Goal: Task Accomplishment & Management: Use online tool/utility

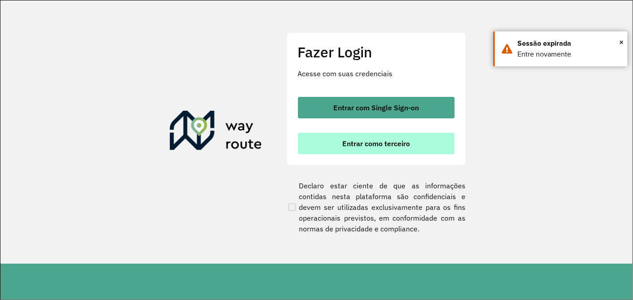
click at [359, 143] on span "Entrar como terceiro" at bounding box center [376, 143] width 68 height 7
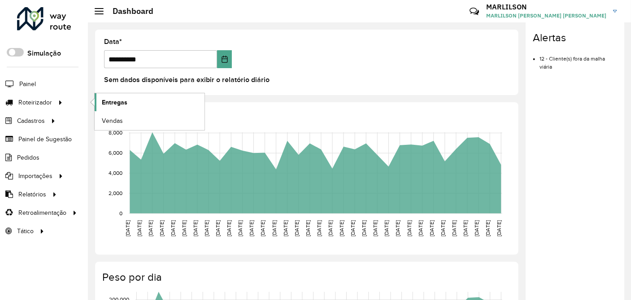
click at [108, 102] on span "Entregas" at bounding box center [115, 102] width 26 height 9
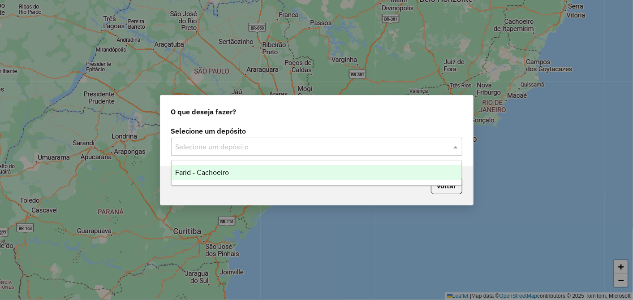
click at [239, 144] on input "text" at bounding box center [308, 147] width 264 height 11
click at [214, 166] on div "Farid - Cachoeiro" at bounding box center [317, 172] width 290 height 15
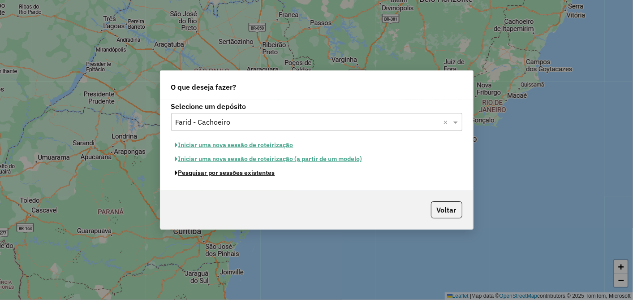
click at [260, 175] on button "Pesquisar por sessões existentes" at bounding box center [225, 173] width 108 height 14
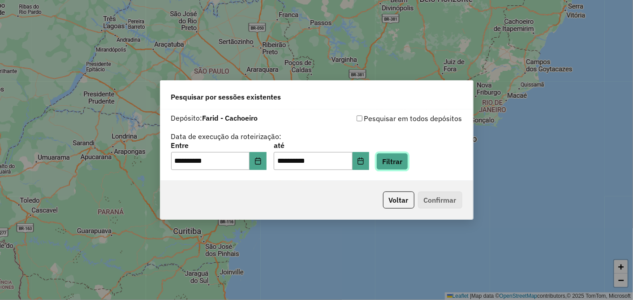
click at [408, 160] on button "Filtrar" at bounding box center [393, 161] width 32 height 17
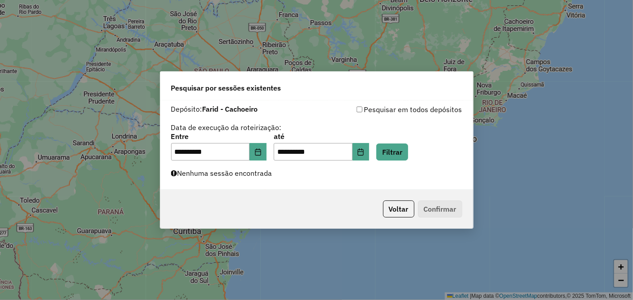
click at [240, 185] on div "**********" at bounding box center [316, 145] width 313 height 90
click at [262, 152] on icon "Choose Date" at bounding box center [258, 151] width 7 height 7
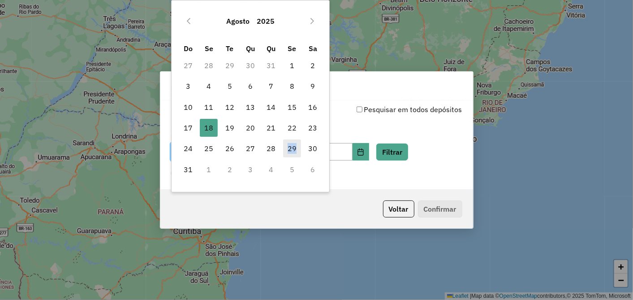
drag, startPoint x: 288, startPoint y: 152, endPoint x: 297, endPoint y: 155, distance: 9.2
click at [297, 155] on tr "24 25 26 27 28 29 30" at bounding box center [251, 148] width 146 height 21
drag, startPoint x: 297, startPoint y: 155, endPoint x: 301, endPoint y: 108, distance: 47.3
click at [301, 108] on td "15" at bounding box center [292, 107] width 21 height 21
click at [309, 107] on span "16" at bounding box center [313, 107] width 18 height 18
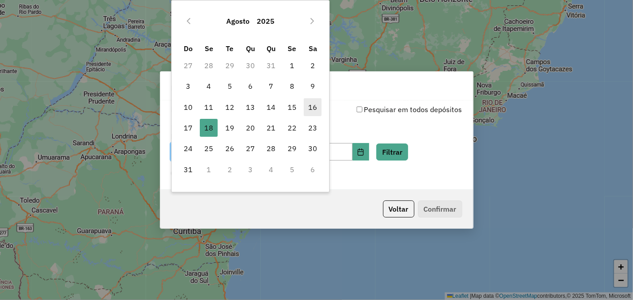
type input "**********"
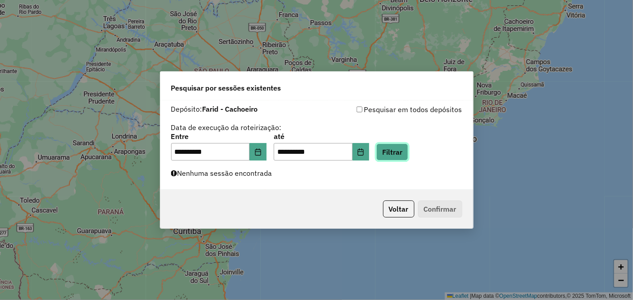
click at [399, 151] on button "Filtrar" at bounding box center [393, 151] width 32 height 17
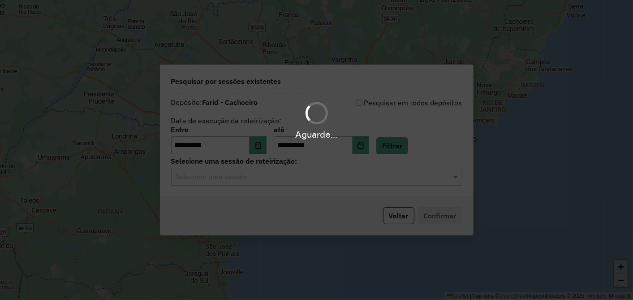
click at [321, 181] on div "Aguarde..." at bounding box center [316, 150] width 633 height 300
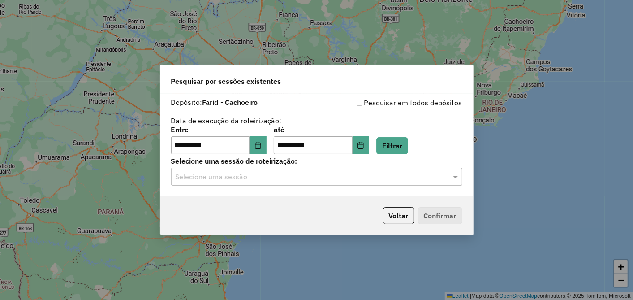
click at [321, 181] on input "text" at bounding box center [308, 177] width 264 height 11
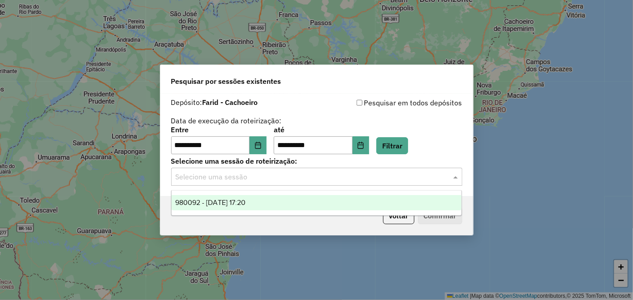
click at [255, 195] on div "980092 - 16/08/2025 17:20" at bounding box center [317, 202] width 290 height 15
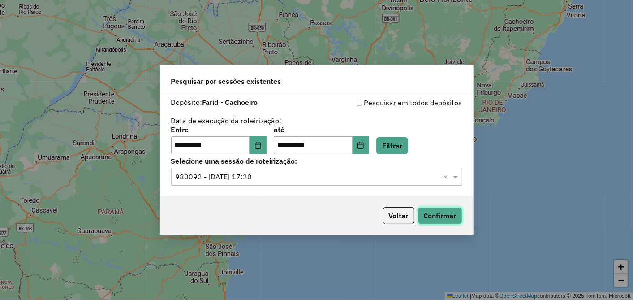
click at [450, 211] on button "Confirmar" at bounding box center [440, 215] width 44 height 17
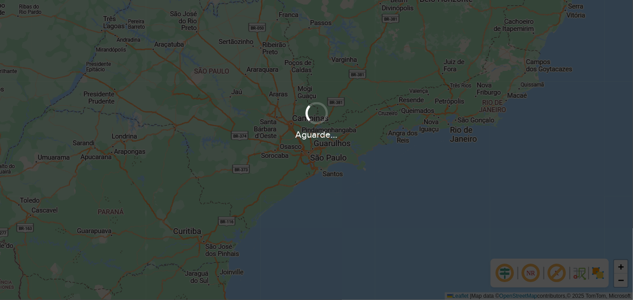
click at [194, 151] on div "Aguarde..." at bounding box center [316, 150] width 633 height 300
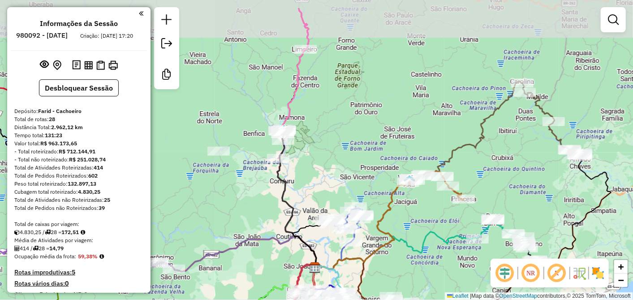
drag, startPoint x: 322, startPoint y: 88, endPoint x: 335, endPoint y: 160, distance: 72.8
click at [335, 160] on div "Janela de atendimento Grade de atendimento Capacidade Transportadoras Veículos …" at bounding box center [316, 150] width 633 height 300
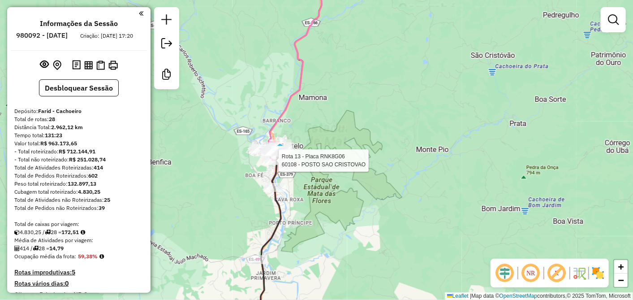
select select "**********"
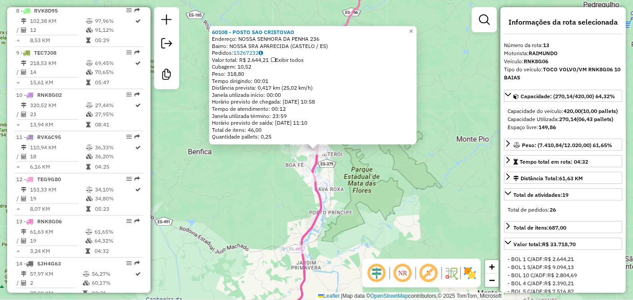
scroll to position [857, 0]
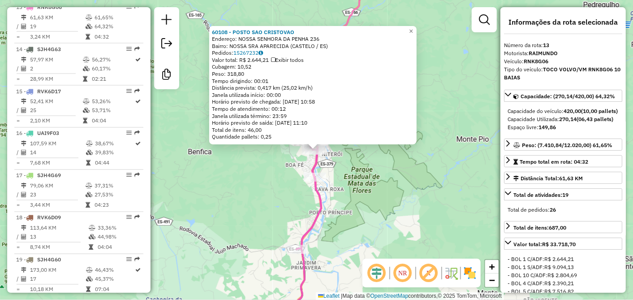
click at [359, 193] on div "60108 - POSTO SAO CRISTOVAO Endereço: NOSSA SENHORA DA PENHA 236 Bairro: NOSSA …" at bounding box center [316, 150] width 633 height 300
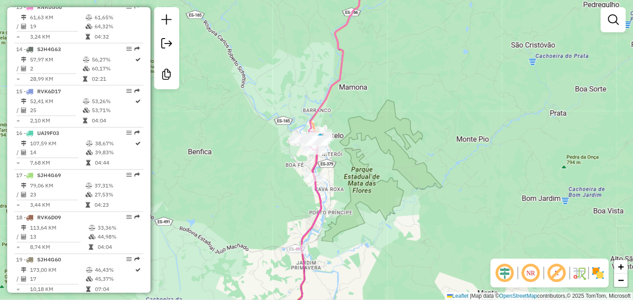
drag, startPoint x: 353, startPoint y: 199, endPoint x: 351, endPoint y: 208, distance: 8.8
click at [352, 207] on div "Janela de atendimento Grade de atendimento Capacidade Transportadoras Veículos …" at bounding box center [316, 150] width 633 height 300
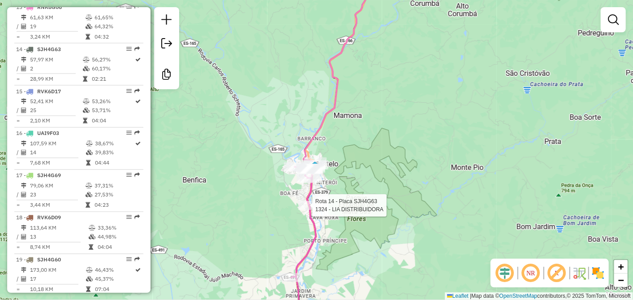
click at [313, 210] on div at bounding box center [310, 205] width 22 height 9
select select "**********"
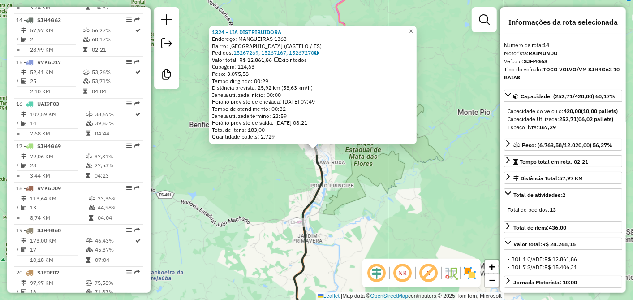
scroll to position [899, 0]
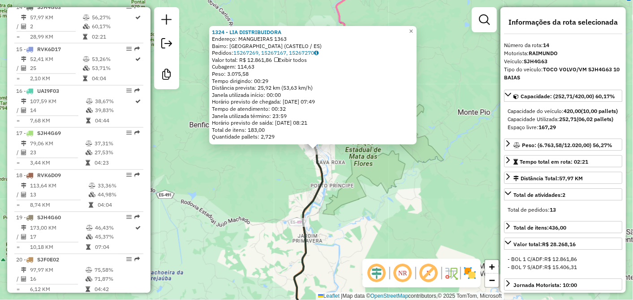
click at [389, 207] on div "1324 - LIA DISTRIBUIDORA Endereço: MANGUEIRAS 1363 Bairro: BELA VISTA (CASTELO …" at bounding box center [316, 150] width 633 height 300
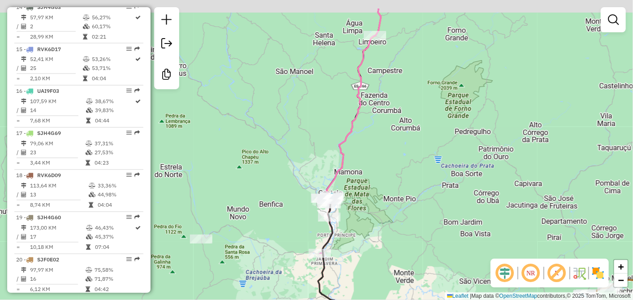
drag, startPoint x: 395, startPoint y: 190, endPoint x: 368, endPoint y: 232, distance: 49.4
click at [370, 230] on div "Janela de atendimento Grade de atendimento Capacidade Transportadoras Veículos …" at bounding box center [316, 150] width 633 height 300
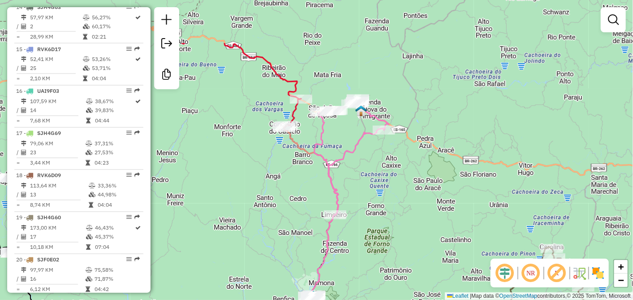
drag, startPoint x: 372, startPoint y: 190, endPoint x: 340, endPoint y: 266, distance: 81.9
click at [341, 265] on div "Janela de atendimento Grade de atendimento Capacidade Transportadoras Veículos …" at bounding box center [316, 150] width 633 height 300
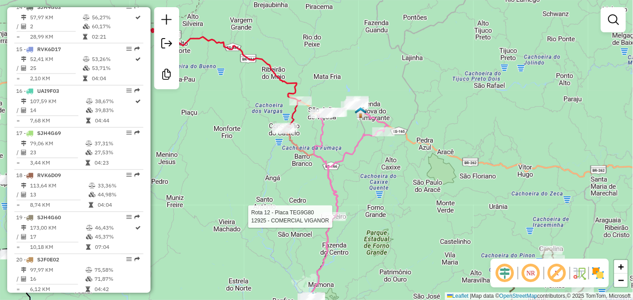
select select "**********"
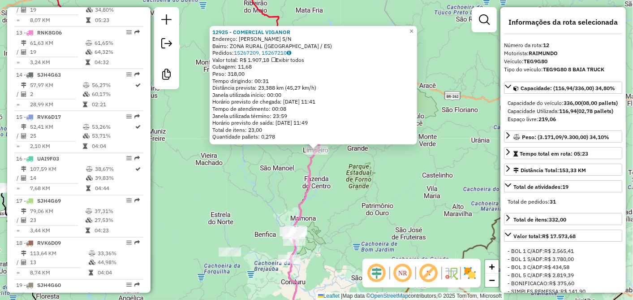
scroll to position [814, 0]
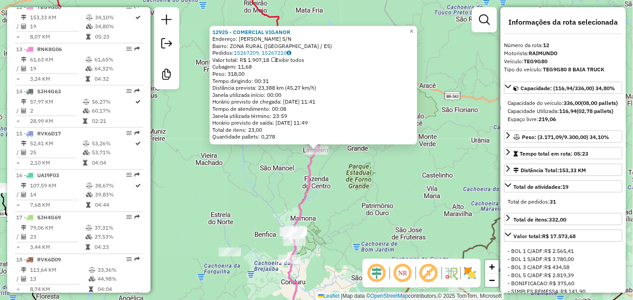
click at [333, 216] on div "12925 - COMERCIAL VIGANOR Endereço: PEDRO COLA S/N Bairro: ZONA RURAL (CONCEICA…" at bounding box center [316, 150] width 633 height 300
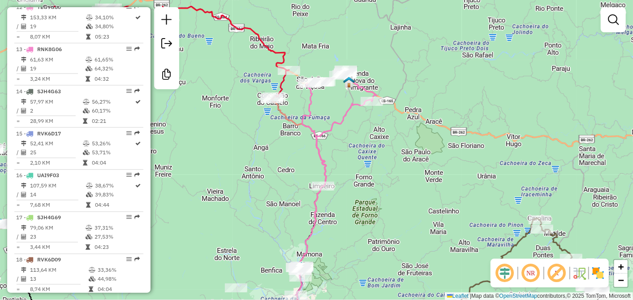
drag, startPoint x: 338, startPoint y: 201, endPoint x: 360, endPoint y: 257, distance: 59.9
click at [360, 256] on div "Janela de atendimento Grade de atendimento Capacidade Transportadoras Veículos …" at bounding box center [316, 150] width 633 height 300
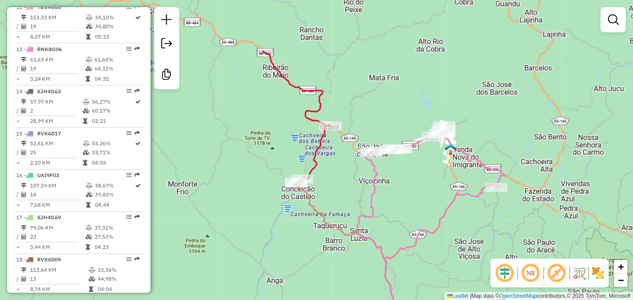
drag, startPoint x: 268, startPoint y: 175, endPoint x: 252, endPoint y: 255, distance: 81.3
click at [252, 255] on div "Janela de atendimento Grade de atendimento Capacidade Transportadoras Veículos …" at bounding box center [316, 150] width 633 height 300
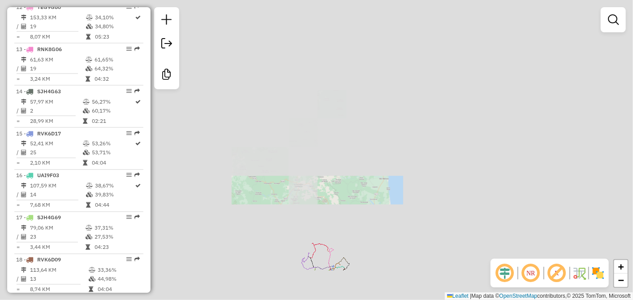
drag, startPoint x: 379, startPoint y: 161, endPoint x: 385, endPoint y: 143, distance: 18.4
click at [385, 145] on div "Rota 3 - Placa SJF6G45 12981 - COMERCIAL GLICIA Janela de atendimento Grade de …" at bounding box center [316, 150] width 633 height 300
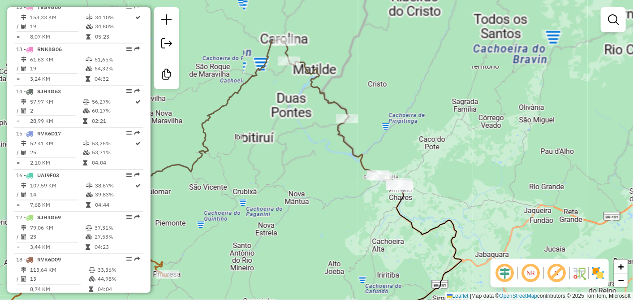
drag, startPoint x: 303, startPoint y: 217, endPoint x: 381, endPoint y: 168, distance: 92.3
click at [379, 169] on div "Janela de atendimento Grade de atendimento Capacidade Transportadoras Veículos …" at bounding box center [316, 150] width 633 height 300
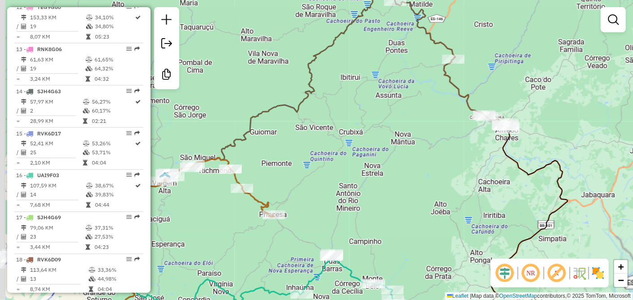
drag, startPoint x: 324, startPoint y: 191, endPoint x: 442, endPoint y: 166, distance: 120.5
click at [441, 167] on div "Janela de atendimento Grade de atendimento Capacidade Transportadoras Veículos …" at bounding box center [316, 150] width 633 height 300
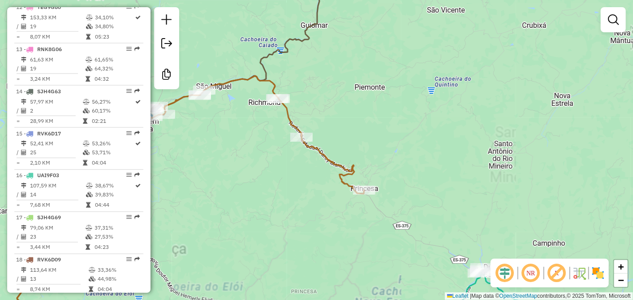
drag, startPoint x: 398, startPoint y: 193, endPoint x: 434, endPoint y: 173, distance: 40.5
click at [431, 175] on div "Janela de atendimento Grade de atendimento Capacidade Transportadoras Veículos …" at bounding box center [316, 150] width 633 height 300
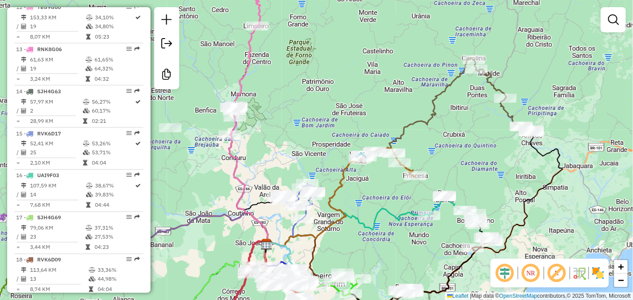
drag, startPoint x: 385, startPoint y: 199, endPoint x: 385, endPoint y: 187, distance: 12.1
click at [385, 189] on div "Janela de atendimento Grade de atendimento Capacidade Transportadoras Veículos …" at bounding box center [316, 150] width 633 height 300
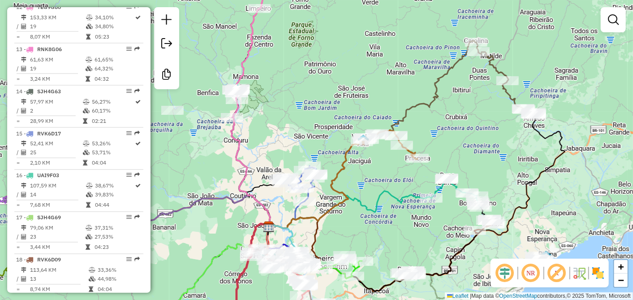
drag, startPoint x: 384, startPoint y: 194, endPoint x: 387, endPoint y: 173, distance: 21.2
click at [386, 174] on div "Janela de atendimento Grade de atendimento Capacidade Transportadoras Veículos …" at bounding box center [316, 150] width 633 height 300
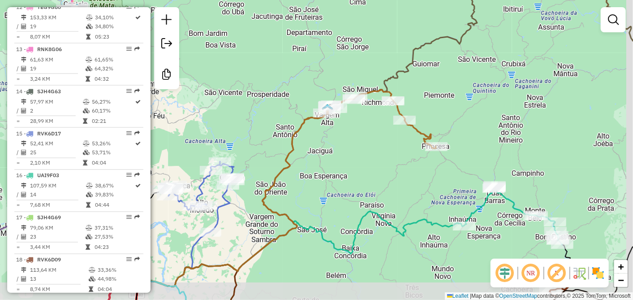
drag, startPoint x: 423, startPoint y: 166, endPoint x: 360, endPoint y: 136, distance: 69.6
click at [380, 143] on div "Janela de atendimento Grade de atendimento Capacidade Transportadoras Veículos …" at bounding box center [316, 150] width 633 height 300
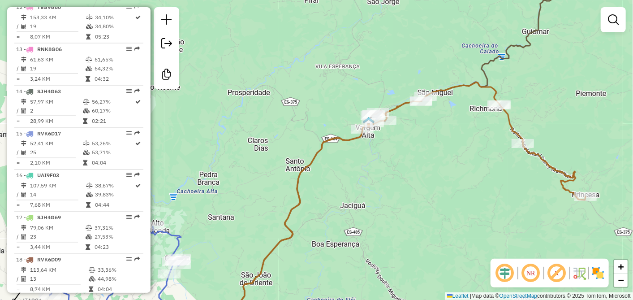
drag, startPoint x: 567, startPoint y: 117, endPoint x: 388, endPoint y: 12, distance: 207.6
click at [449, 36] on div "Janela de atendimento Grade de atendimento Capacidade Transportadoras Veículos …" at bounding box center [316, 150] width 633 height 300
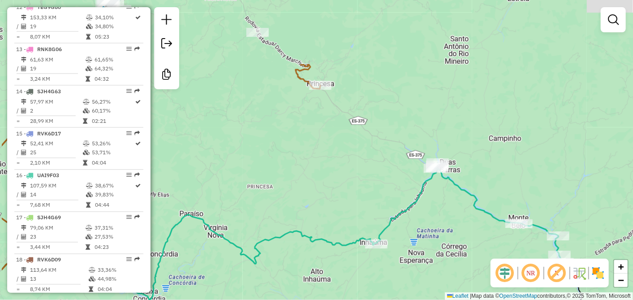
drag, startPoint x: 376, startPoint y: 26, endPoint x: 474, endPoint y: 144, distance: 153.5
click at [470, 148] on div "Janela de atendimento Grade de atendimento Capacidade Transportadoras Veículos …" at bounding box center [316, 150] width 633 height 300
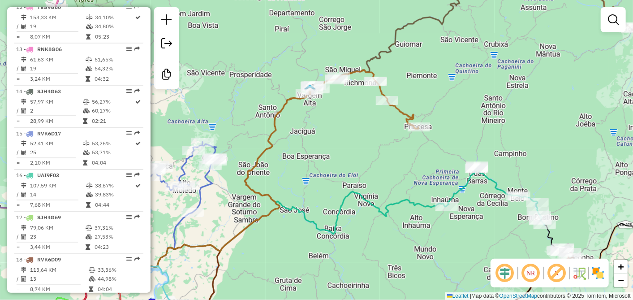
drag, startPoint x: 394, startPoint y: 78, endPoint x: 412, endPoint y: 94, distance: 24.5
click at [412, 94] on div "Janela de atendimento Grade de atendimento Capacidade Transportadoras Veículos …" at bounding box center [316, 150] width 633 height 300
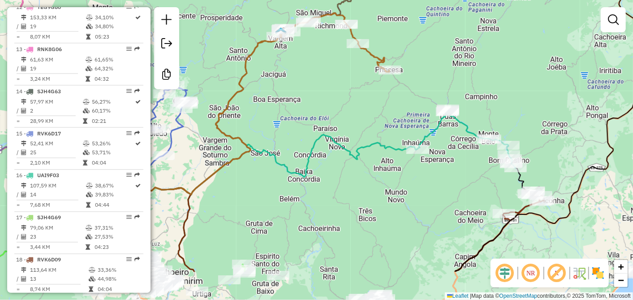
drag, startPoint x: 326, startPoint y: 121, endPoint x: 299, endPoint y: 65, distance: 62.7
click at [299, 65] on div "Janela de atendimento Grade de atendimento Capacidade Transportadoras Veículos …" at bounding box center [316, 150] width 633 height 300
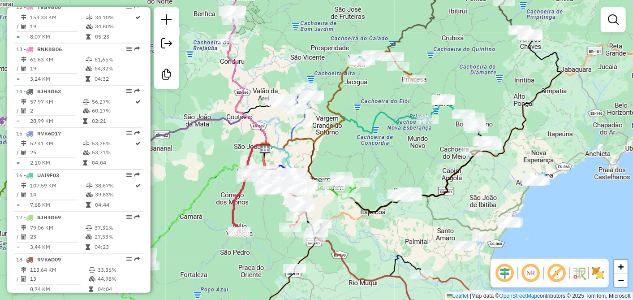
drag, startPoint x: 408, startPoint y: 149, endPoint x: 445, endPoint y: 131, distance: 40.7
click at [440, 134] on div "Janela de atendimento Grade de atendimento Capacidade Transportadoras Veículos …" at bounding box center [316, 150] width 633 height 300
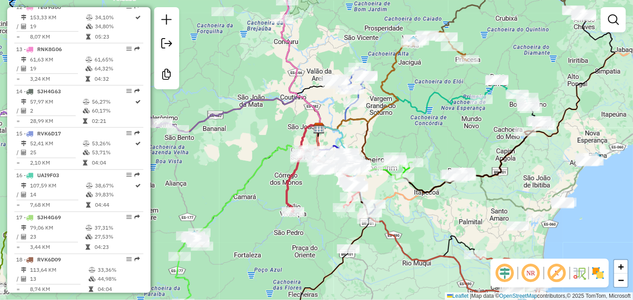
drag, startPoint x: 384, startPoint y: 142, endPoint x: 471, endPoint y: 146, distance: 87.0
click at [471, 146] on div "Janela de atendimento Grade de atendimento Capacidade Transportadoras Veículos …" at bounding box center [316, 150] width 633 height 300
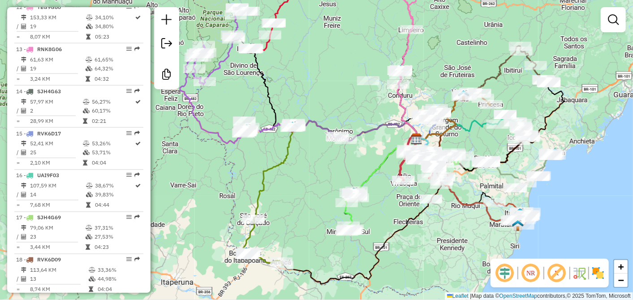
drag, startPoint x: 286, startPoint y: 164, endPoint x: 326, endPoint y: 160, distance: 40.9
click at [324, 161] on div "Janela de atendimento Grade de atendimento Capacidade Transportadoras Veículos …" at bounding box center [316, 150] width 633 height 300
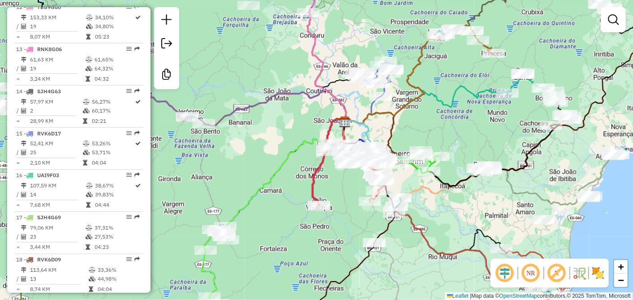
drag, startPoint x: 466, startPoint y: 115, endPoint x: 417, endPoint y: 132, distance: 52.2
click at [420, 132] on div "Janela de atendimento Grade de atendimento Capacidade Transportadoras Veículos …" at bounding box center [316, 150] width 633 height 300
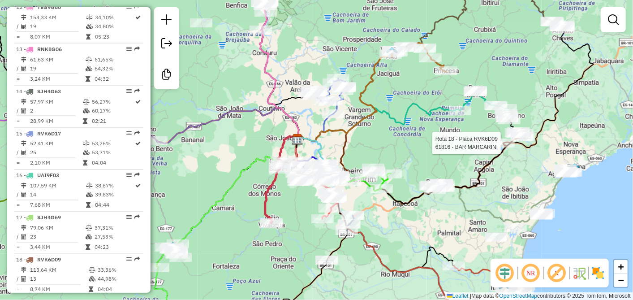
select select "**********"
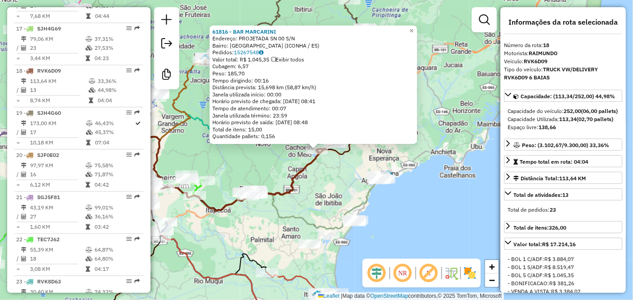
scroll to position [1066, 0]
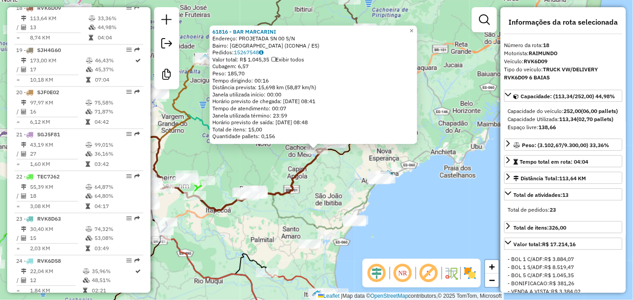
click at [319, 190] on div "61816 - BAR MARCARINI Endereço: PROJETADA SN 00 S/N Bairro: MORRO DA PALHA (ICO…" at bounding box center [316, 150] width 633 height 300
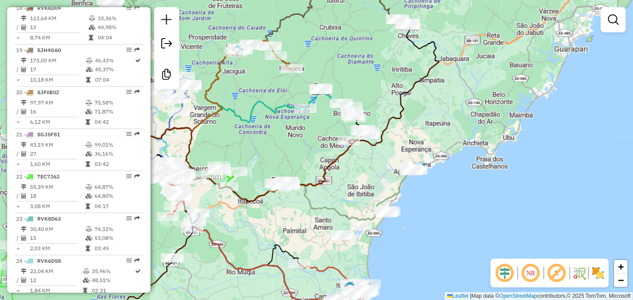
drag, startPoint x: 319, startPoint y: 190, endPoint x: 353, endPoint y: 180, distance: 35.0
click at [353, 180] on div "Janela de atendimento Grade de atendimento Capacidade Transportadoras Veículos …" at bounding box center [316, 150] width 633 height 300
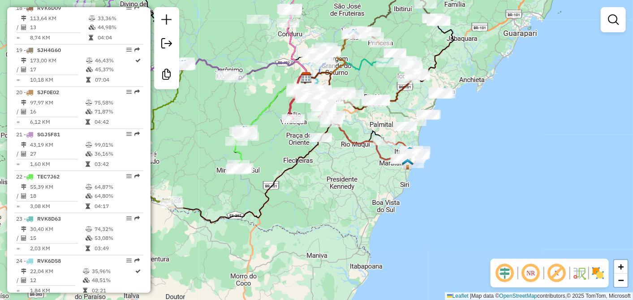
drag, startPoint x: 308, startPoint y: 203, endPoint x: 366, endPoint y: 117, distance: 103.8
click at [366, 120] on div "Janela de atendimento Grade de atendimento Capacidade Transportadoras Veículos …" at bounding box center [316, 150] width 633 height 300
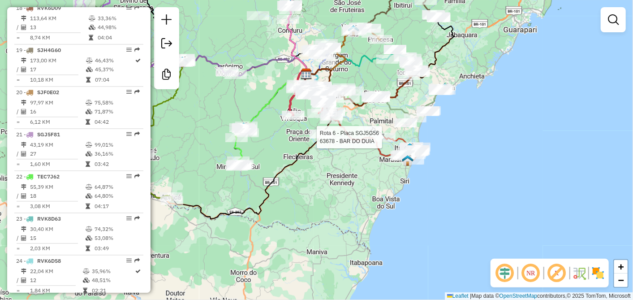
select select "**********"
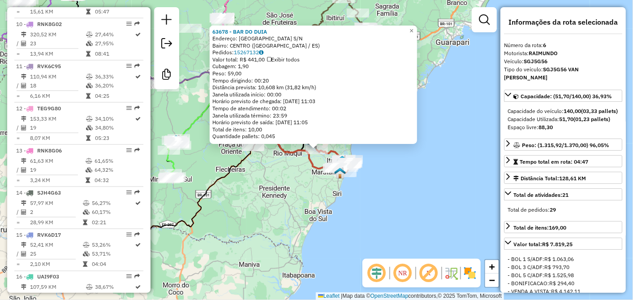
scroll to position [562, 0]
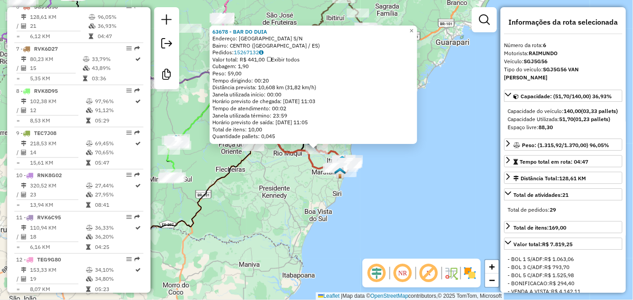
click at [310, 173] on div "63678 - BAR DO DUIA Endereço: BOA VISTA DO NORTE S/N Bairro: CENTRO (ITAPEMIRIM…" at bounding box center [316, 150] width 633 height 300
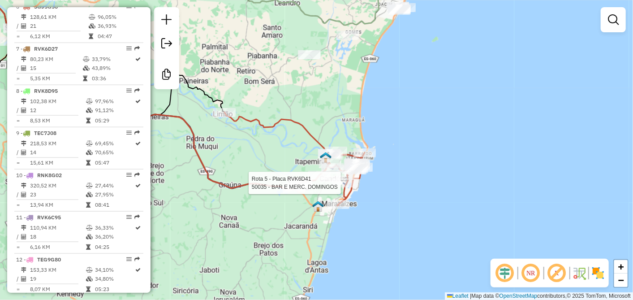
select select "**********"
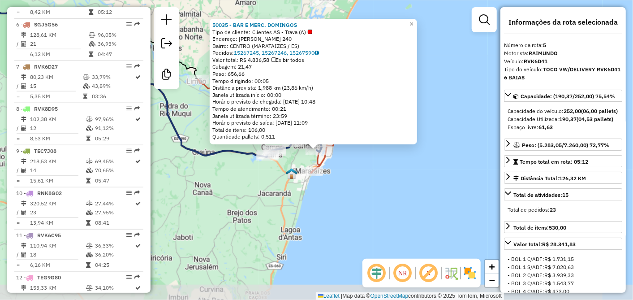
scroll to position [521, 0]
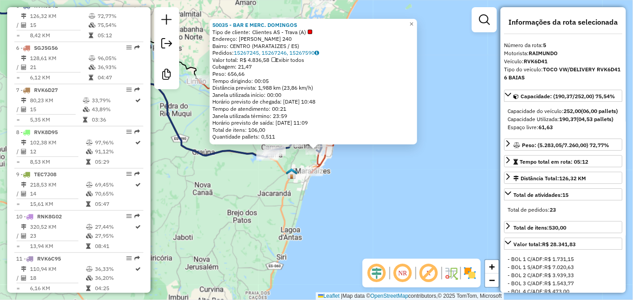
click at [362, 174] on div "50035 - BAR E MERC. DOMINGOS Tipo de cliente: Clientes AS - Trava (A) Endereço:…" at bounding box center [316, 150] width 633 height 300
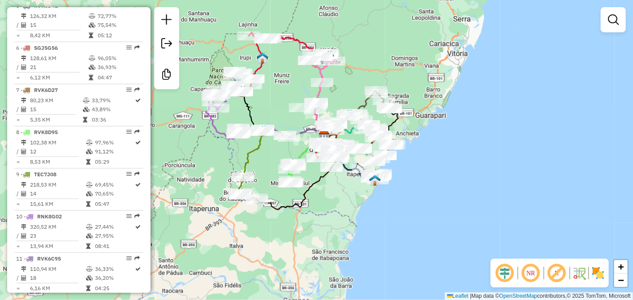
drag, startPoint x: 324, startPoint y: 182, endPoint x: 351, endPoint y: 190, distance: 28.5
click at [351, 190] on div "Janela de atendimento Grade de atendimento Capacidade Transportadoras Veículos …" at bounding box center [316, 150] width 633 height 300
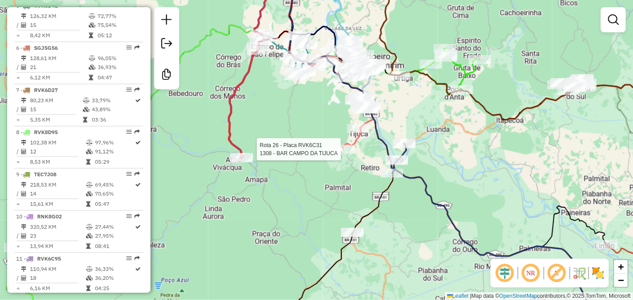
click at [346, 154] on div at bounding box center [343, 149] width 22 height 9
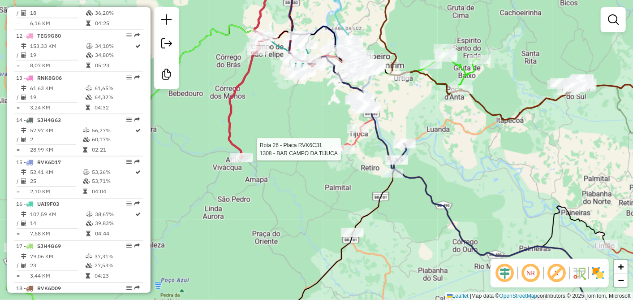
select select "**********"
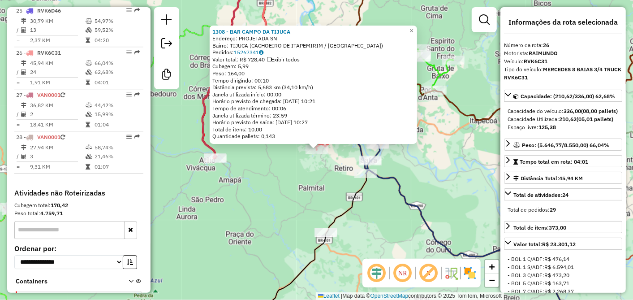
scroll to position [1398, 0]
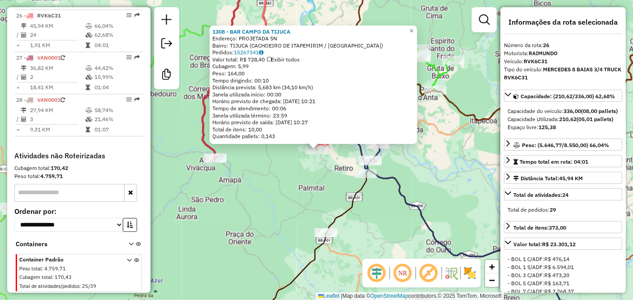
click at [298, 174] on div "1308 - BAR CAMPO DA TIJUCA Endereço: PROJETADA SN Bairro: TIJUCA (CACHOEIRO DE …" at bounding box center [316, 150] width 633 height 300
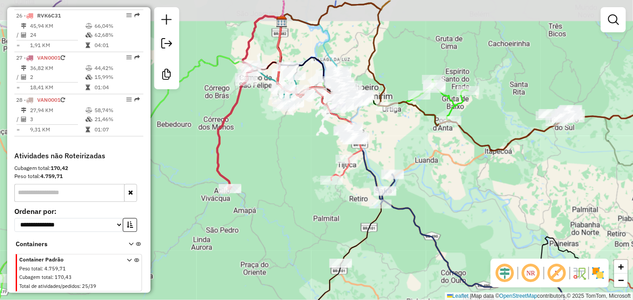
drag, startPoint x: 298, startPoint y: 171, endPoint x: 314, endPoint y: 202, distance: 34.7
click at [314, 202] on div "Janela de atendimento Grade de atendimento Capacidade Transportadoras Veículos …" at bounding box center [316, 150] width 633 height 300
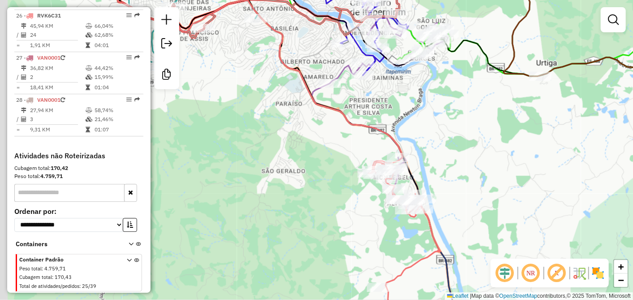
drag, startPoint x: 320, startPoint y: 130, endPoint x: 353, endPoint y: 157, distance: 43.3
click at [351, 153] on div "Janela de atendimento Grade de atendimento Capacidade Transportadoras Veículos …" at bounding box center [316, 150] width 633 height 300
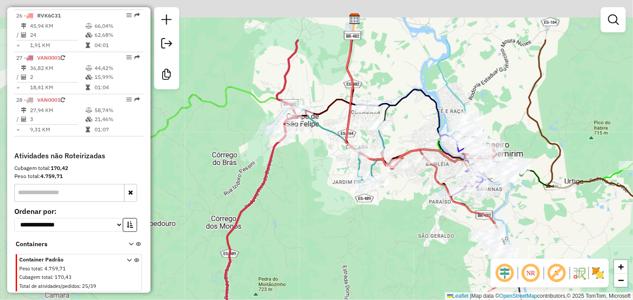
drag, startPoint x: 314, startPoint y: 157, endPoint x: 506, endPoint y: 230, distance: 205.7
click at [506, 235] on div "Janela de atendimento Grade de atendimento Capacidade Transportadoras Veículos …" at bounding box center [316, 150] width 633 height 300
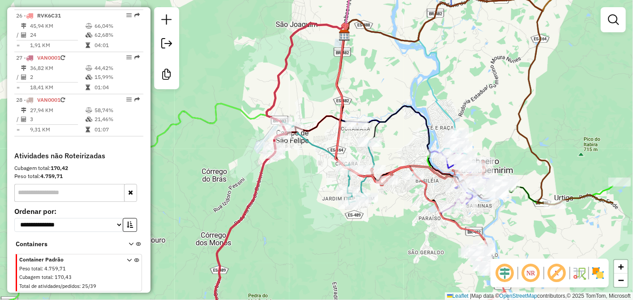
drag, startPoint x: 374, startPoint y: 178, endPoint x: 288, endPoint y: 172, distance: 86.3
click at [287, 185] on div "Janela de atendimento Grade de atendimento Capacidade Transportadoras Veículos …" at bounding box center [316, 150] width 633 height 300
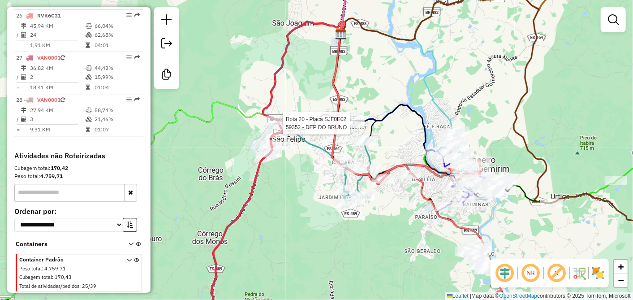
select select "**********"
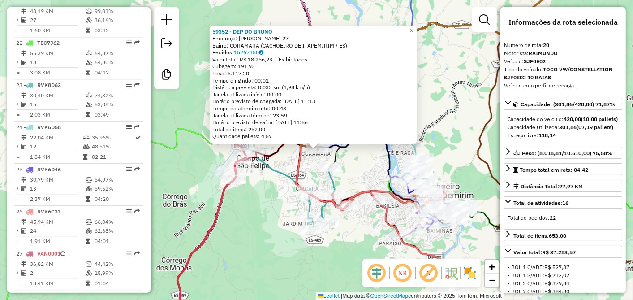
scroll to position [1150, 0]
